Goal: Task Accomplishment & Management: Complete application form

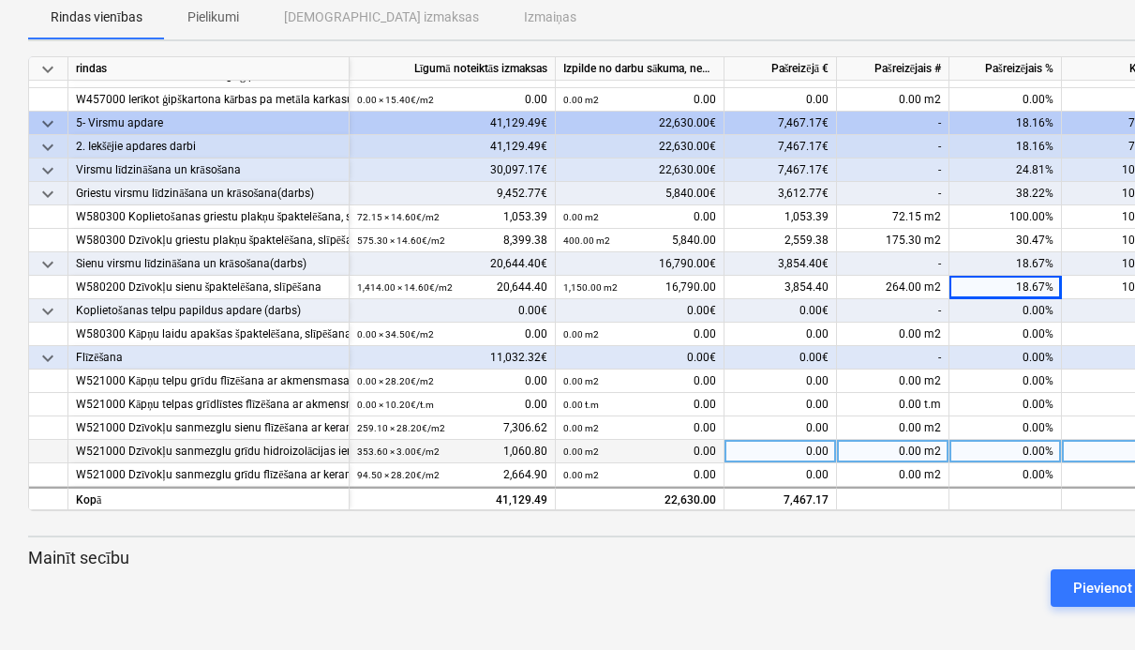
scroll to position [210, 0]
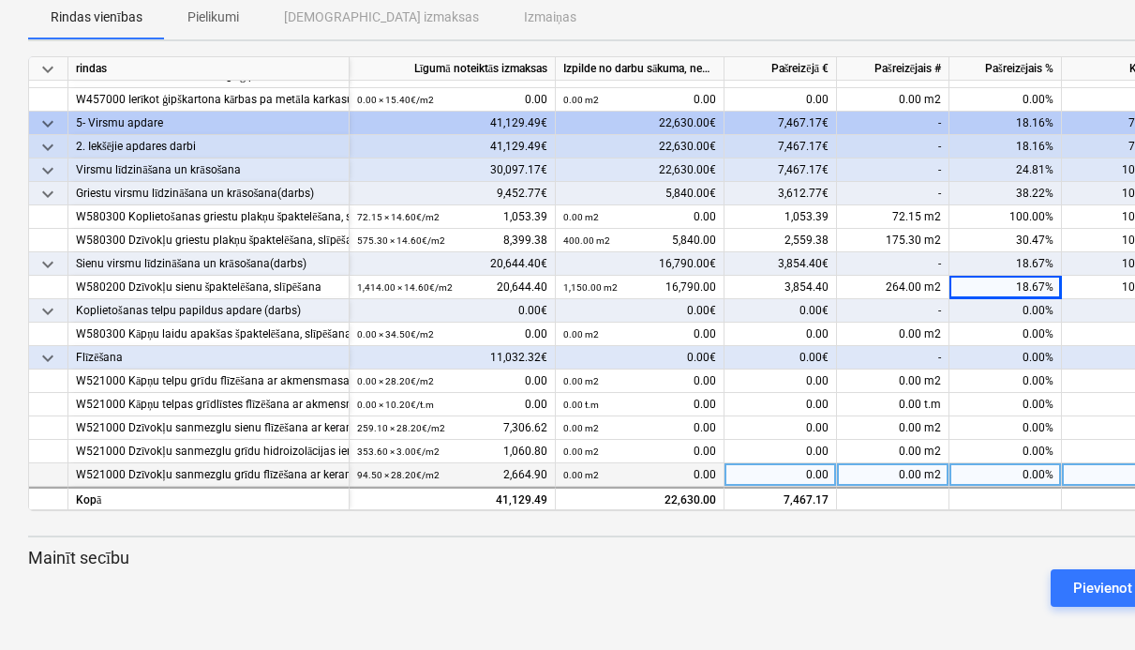
click at [915, 467] on div "0.00 m2" at bounding box center [893, 474] width 113 height 23
type input "94.50"
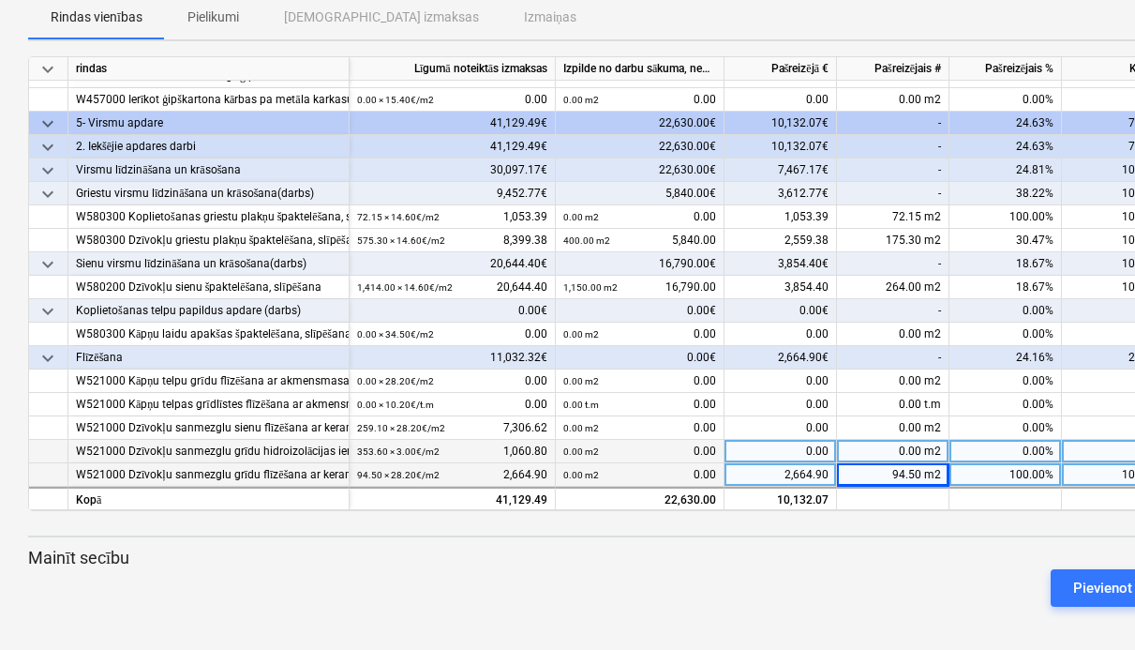
click at [925, 440] on div "0.00 m2" at bounding box center [893, 451] width 113 height 23
type input "353.6"
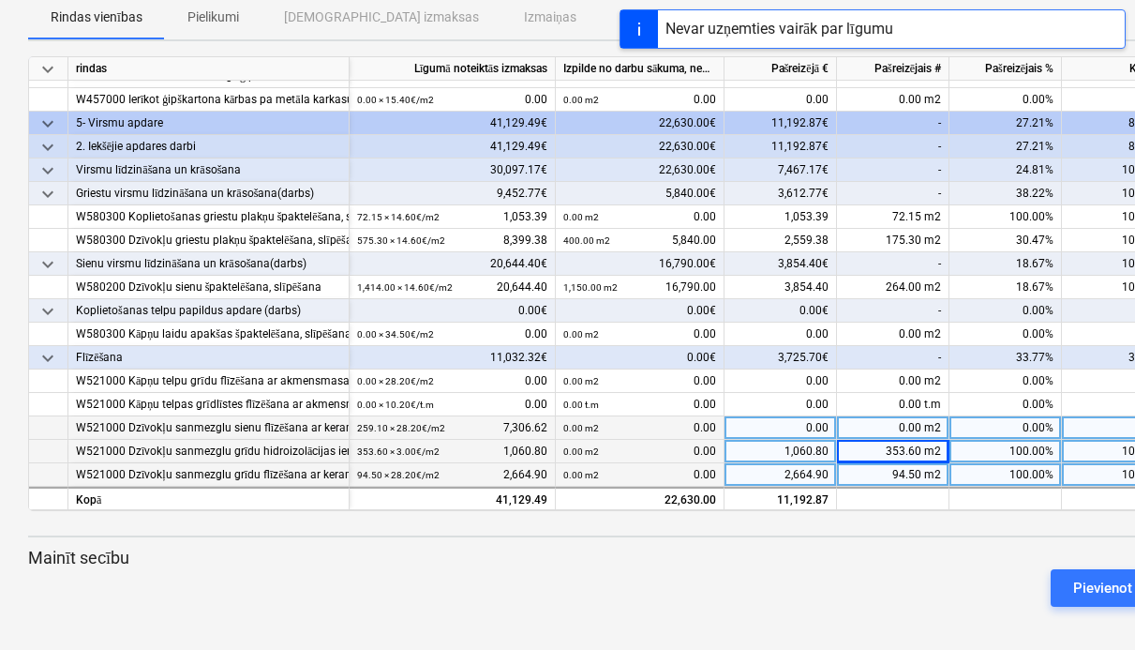
click at [932, 416] on div "0.00 m2" at bounding box center [893, 427] width 113 height 23
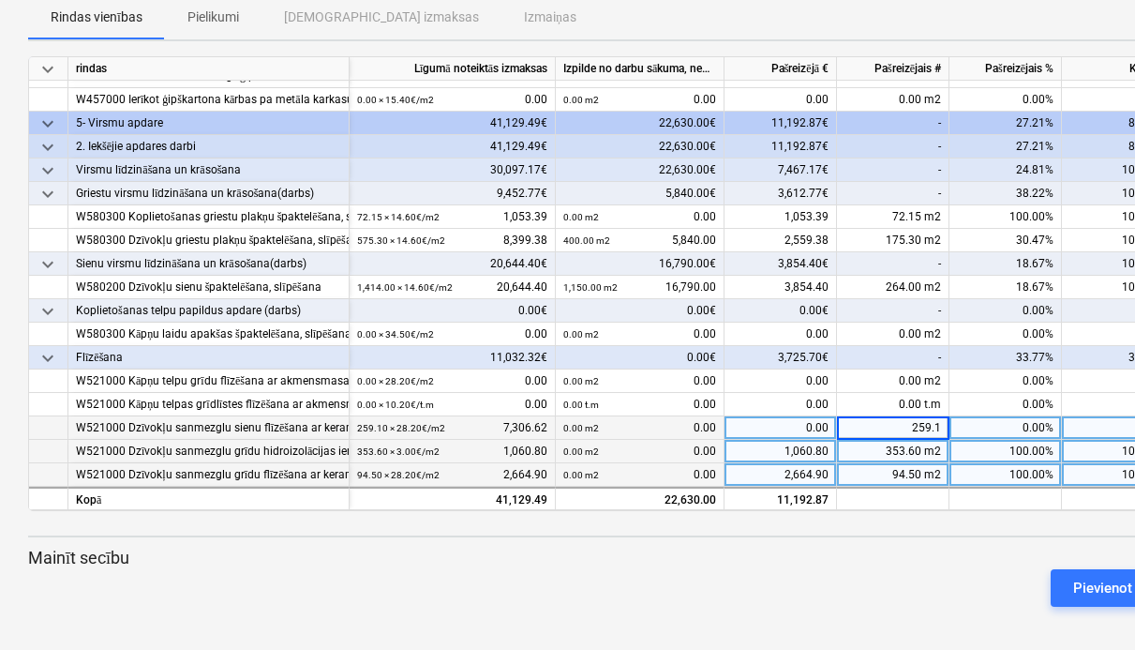
type input "259.10"
click at [413, 563] on div "Pievienot izmaiņu secību" at bounding box center [641, 588] width 1241 height 53
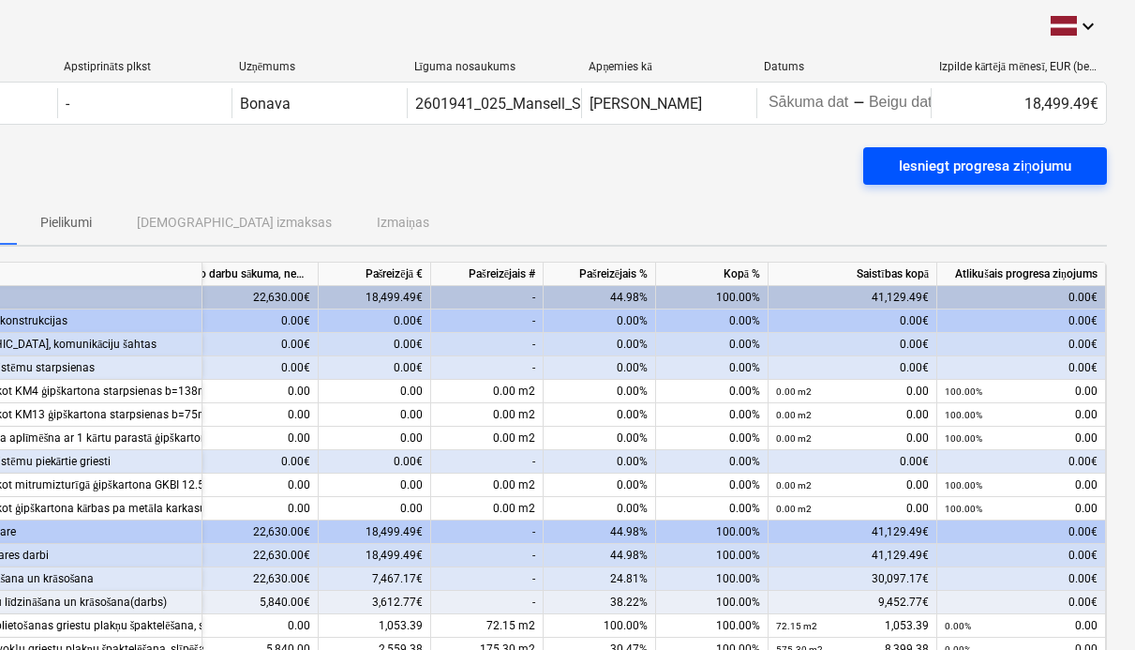
scroll to position [0, 147]
click at [953, 160] on div "Iesniegt progresa ziņojumu" at bounding box center [985, 166] width 173 height 24
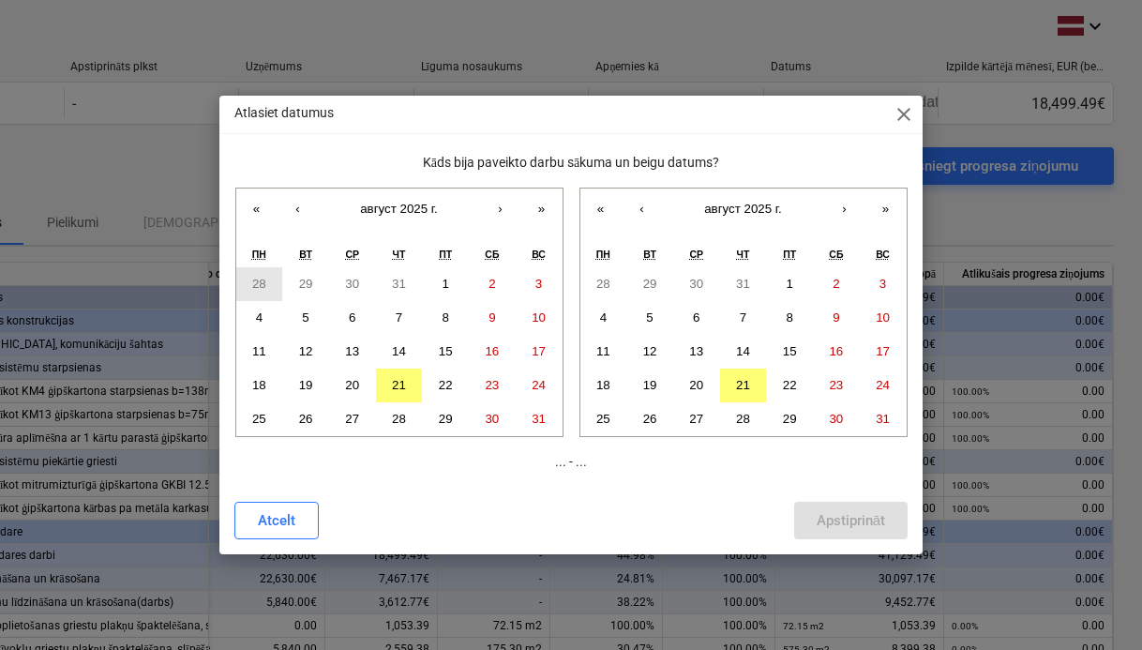
click at [263, 276] on button "28" at bounding box center [259, 284] width 47 height 34
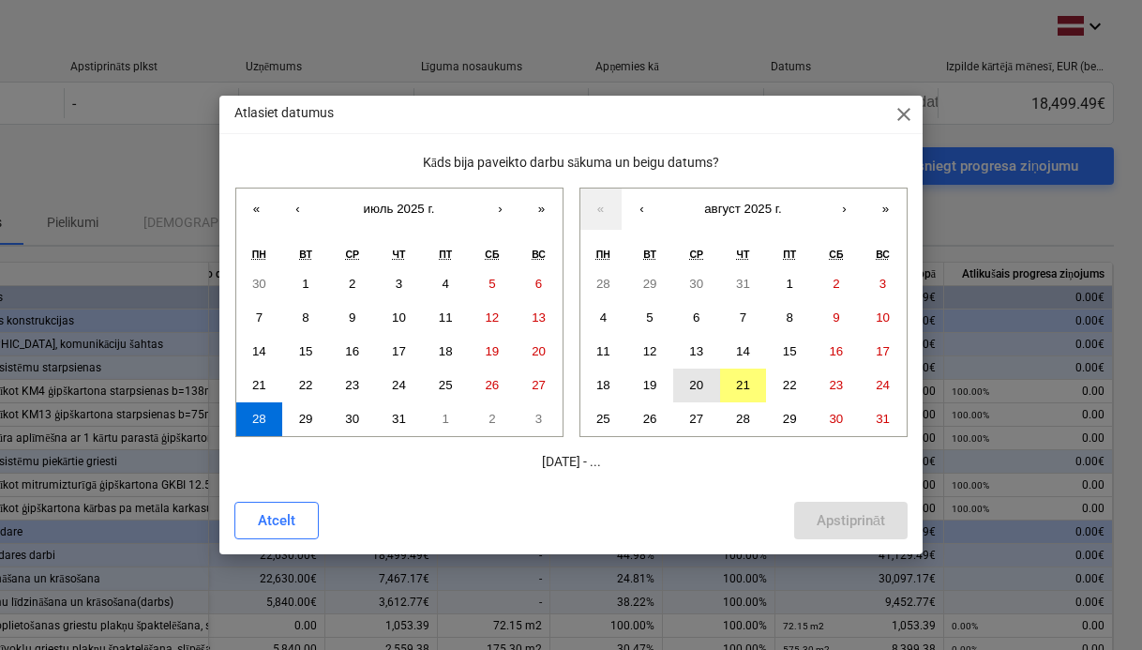
click at [702, 383] on abbr "20" at bounding box center [696, 385] width 14 height 14
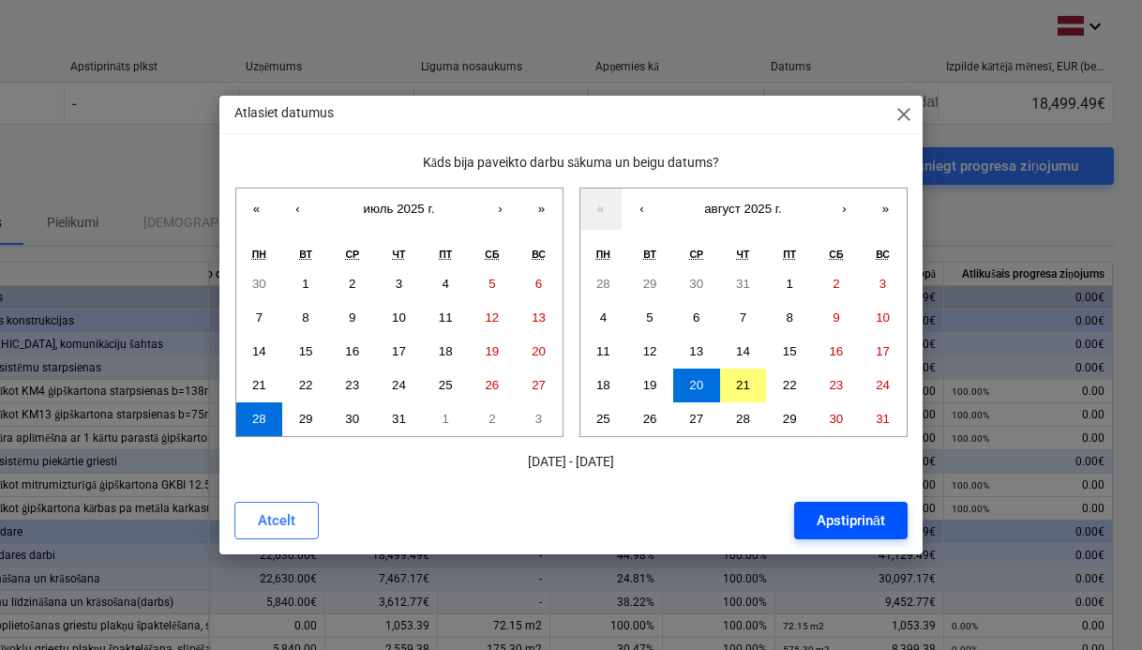
click at [860, 516] on div "Apstiprināt" at bounding box center [851, 520] width 68 height 24
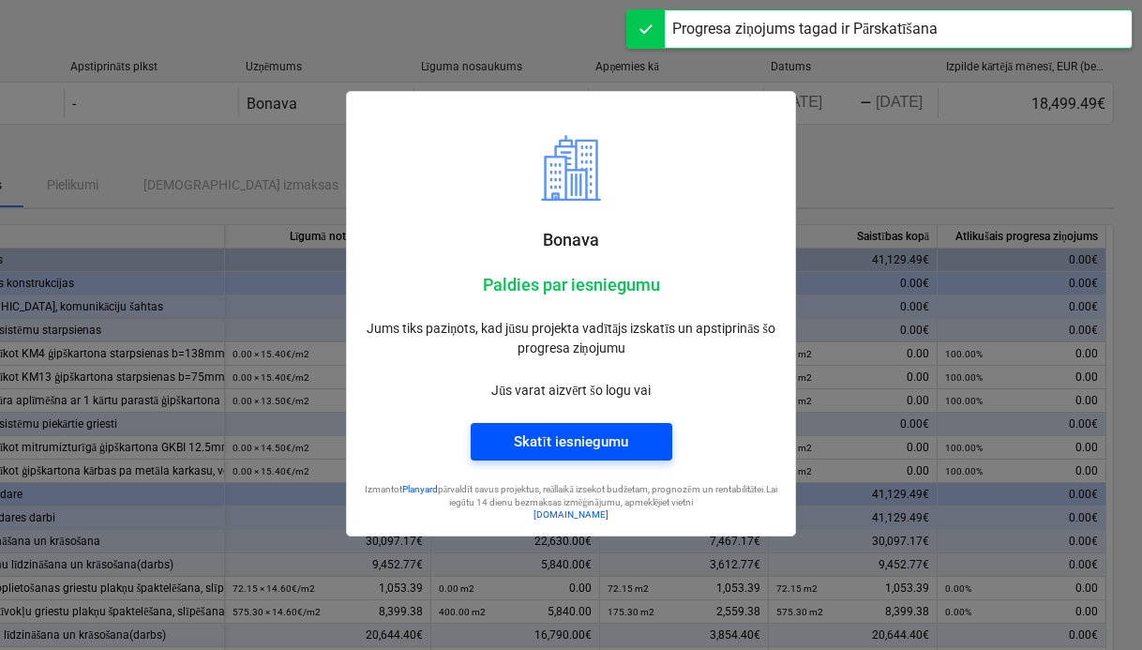
click at [612, 443] on div "Skatīt iesniegumu" at bounding box center [570, 441] width 113 height 24
